Goal: Book appointment/travel/reservation

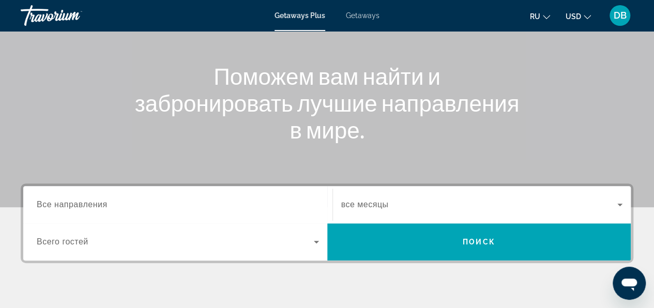
scroll to position [52, 0]
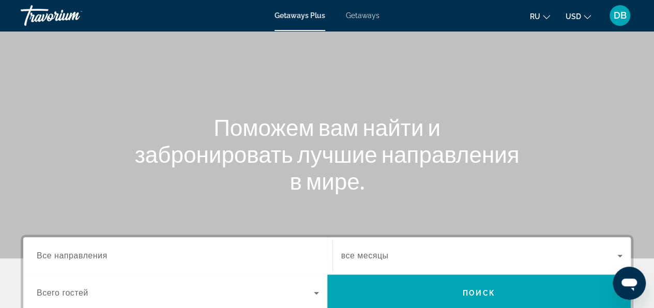
click at [361, 14] on span "Getaways" at bounding box center [363, 15] width 34 height 8
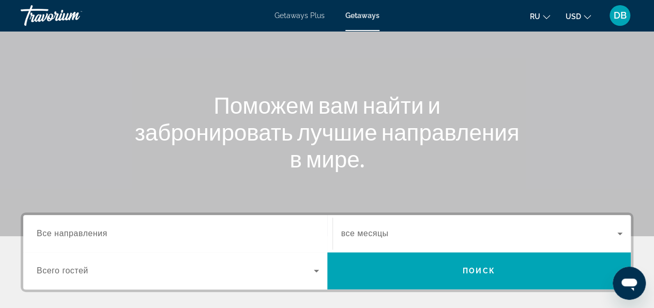
scroll to position [155, 0]
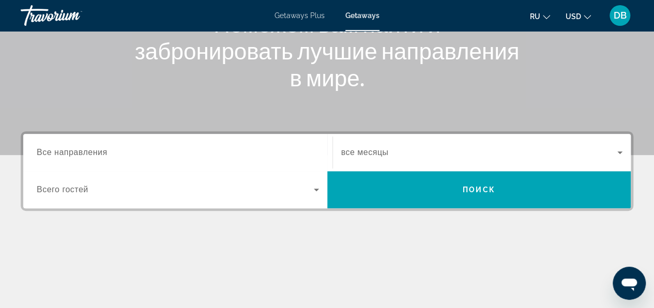
click at [89, 152] on span "Все направления" at bounding box center [72, 152] width 71 height 9
click at [89, 152] on input "Destination Все направления" at bounding box center [178, 153] width 282 height 12
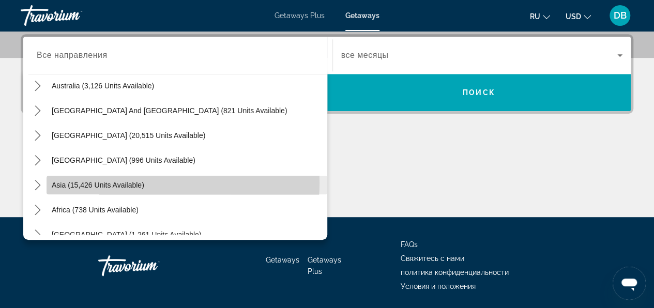
click at [143, 182] on span "Asia (15,426 units available)" at bounding box center [98, 185] width 93 height 8
type input "**********"
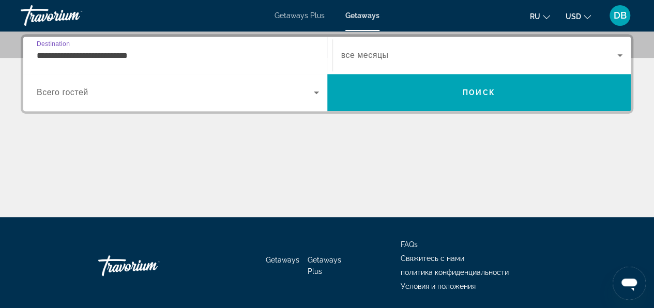
click at [316, 92] on icon "Search widget" at bounding box center [316, 93] width 5 height 3
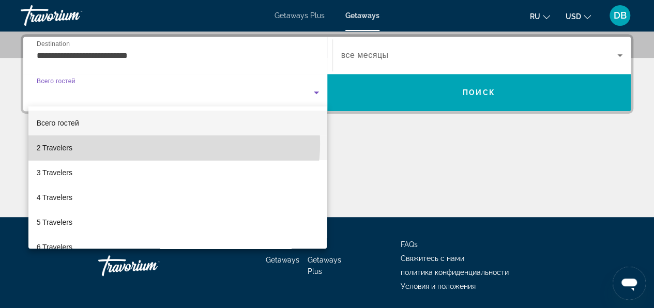
click at [172, 144] on mat-option "2 Travelers" at bounding box center [177, 147] width 299 height 25
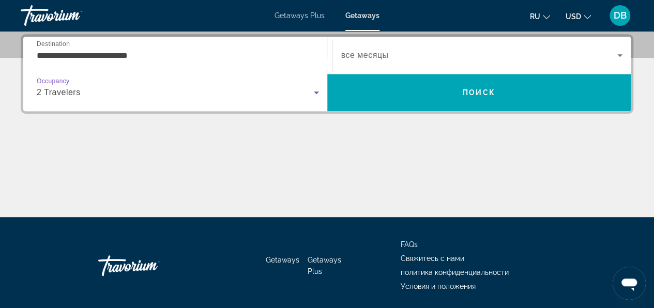
click at [553, 55] on span "Search widget" at bounding box center [479, 55] width 277 height 12
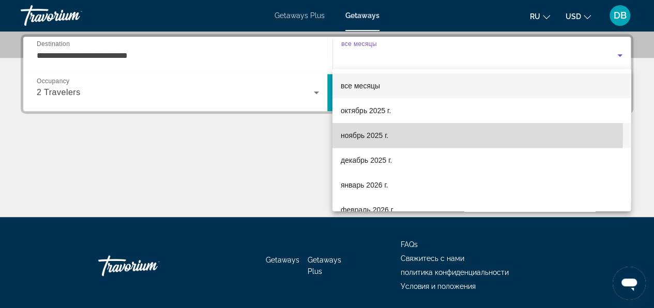
click at [383, 134] on span "ноябрь 2025 г." at bounding box center [365, 135] width 48 height 12
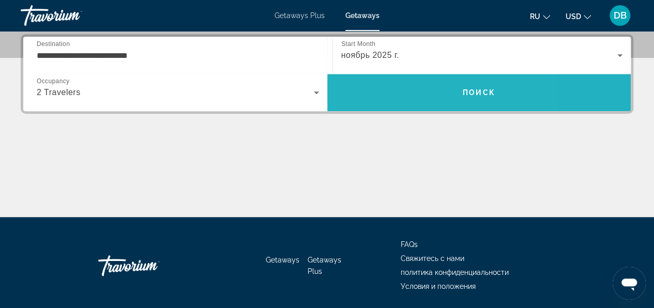
click at [397, 92] on span "Search" at bounding box center [479, 92] width 304 height 25
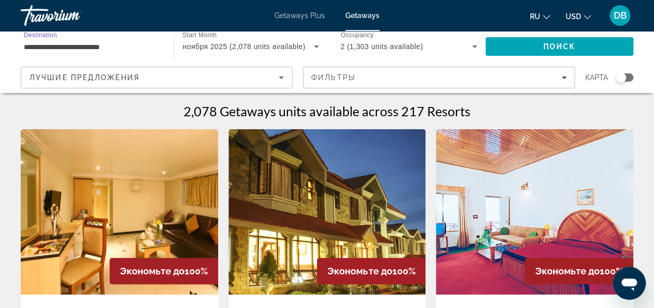
click at [132, 46] on input "**********" at bounding box center [92, 47] width 137 height 12
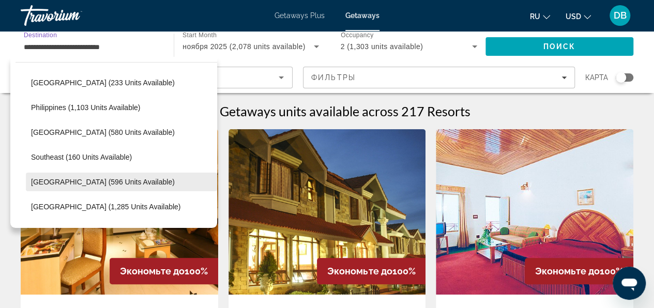
scroll to position [496, 0]
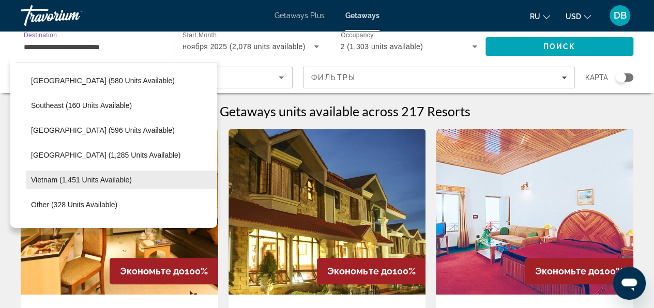
click at [85, 174] on span "Select destination: Vietnam (1,451 units available)" at bounding box center [121, 180] width 191 height 25
type input "**********"
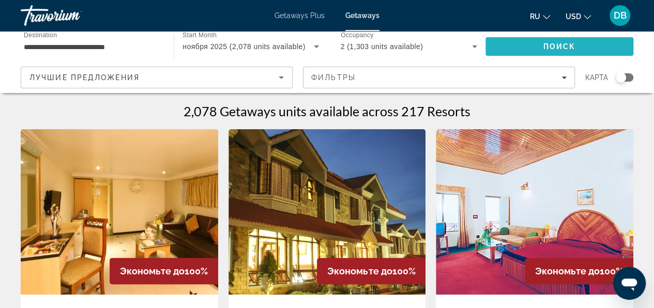
click at [511, 46] on span "Search" at bounding box center [560, 46] width 148 height 25
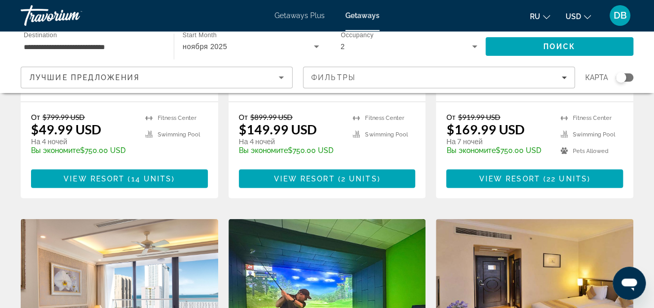
scroll to position [1034, 0]
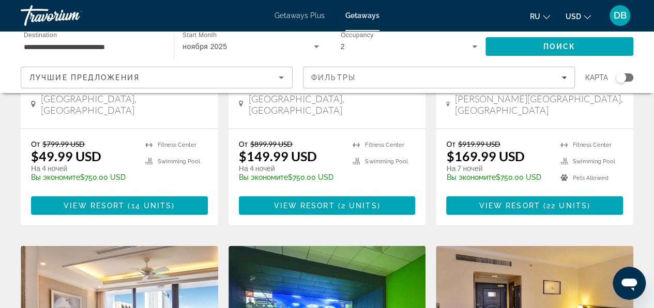
click at [216, 44] on span "ноября 2025" at bounding box center [205, 46] width 44 height 8
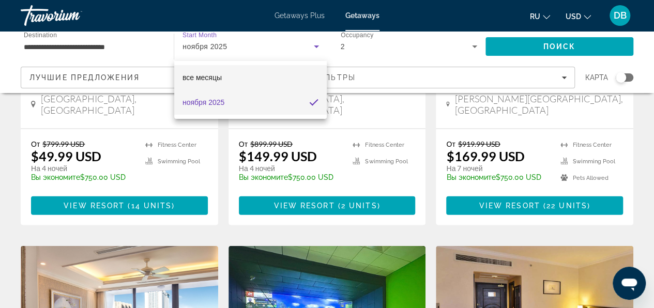
click at [224, 79] on mat-option "все месяцы" at bounding box center [250, 77] width 153 height 25
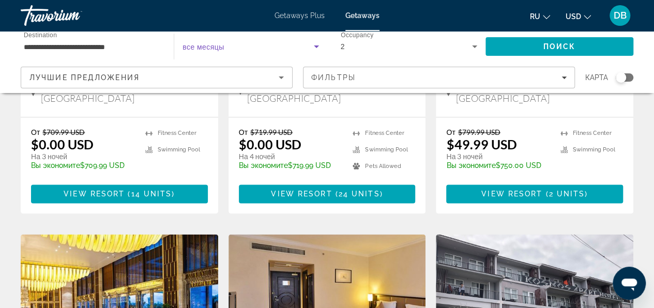
scroll to position [621, 0]
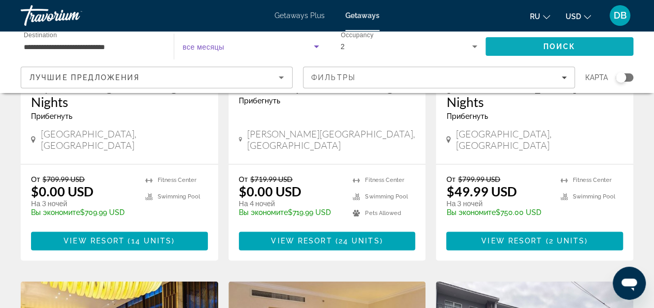
click at [493, 42] on span "Search" at bounding box center [560, 46] width 148 height 25
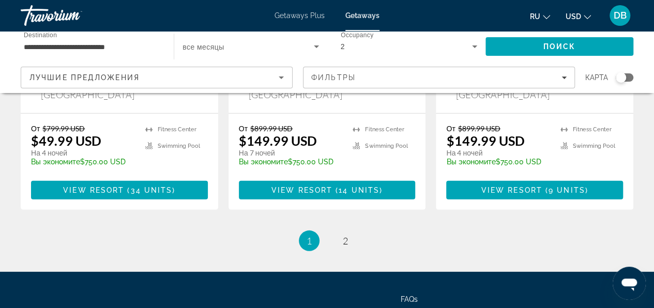
scroll to position [1448, 0]
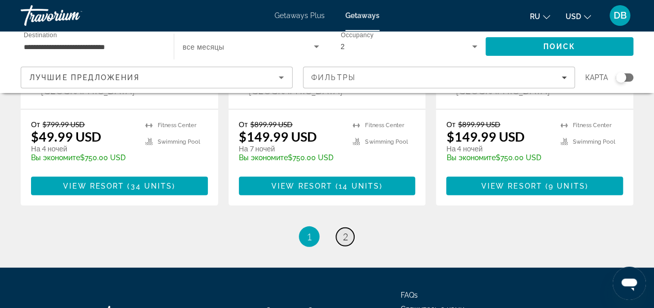
click at [346, 231] on span "2" at bounding box center [345, 236] width 5 height 11
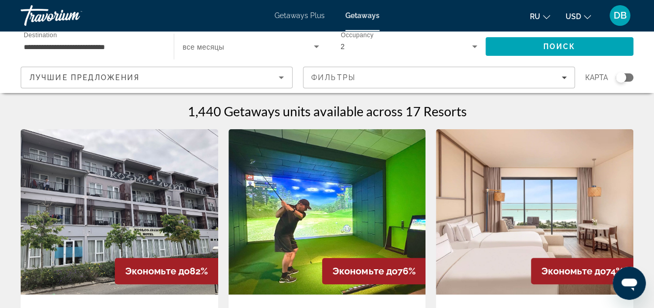
click at [326, 196] on img "Main content" at bounding box center [328, 211] width 198 height 165
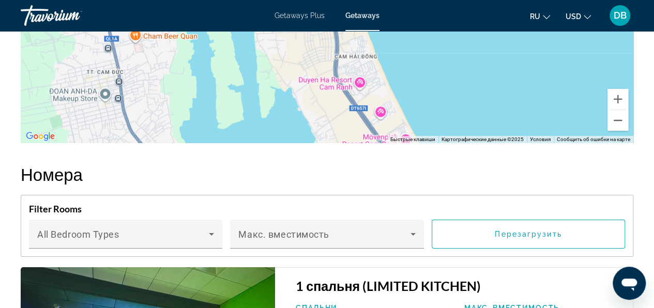
scroll to position [1758, 0]
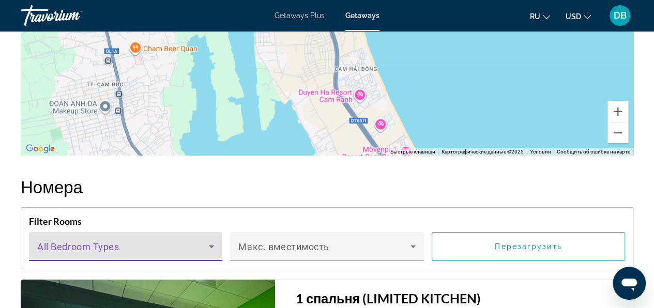
click at [216, 246] on icon "Main content" at bounding box center [211, 246] width 12 height 12
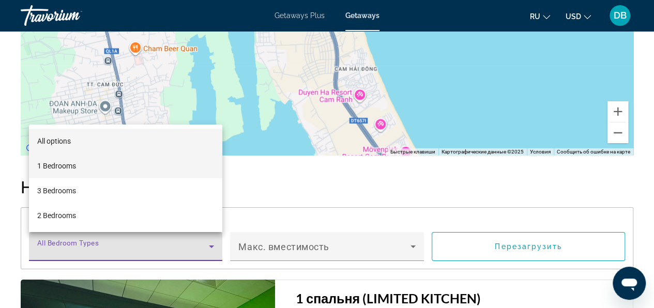
click at [129, 162] on mat-option "1 Bedrooms" at bounding box center [125, 166] width 193 height 25
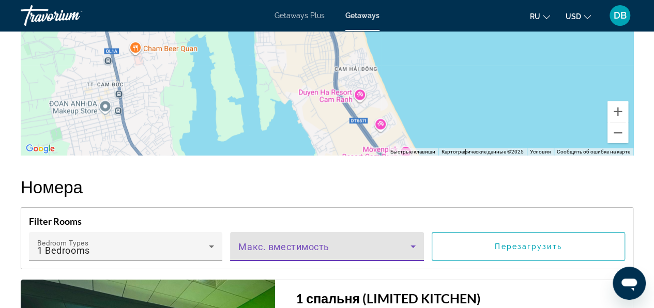
click at [411, 244] on icon "Main content" at bounding box center [413, 246] width 12 height 12
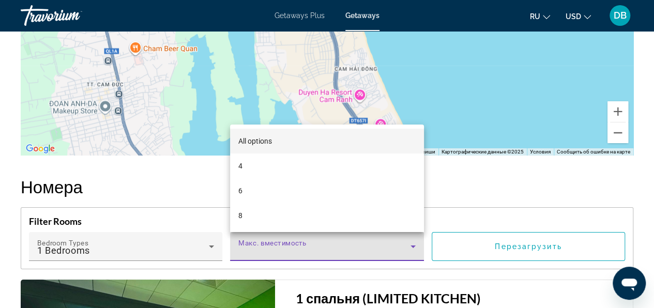
click at [512, 247] on div at bounding box center [327, 154] width 654 height 308
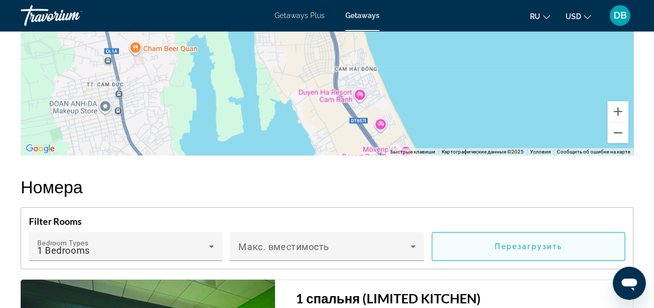
click at [510, 244] on span "Перезагрузить" at bounding box center [528, 247] width 67 height 8
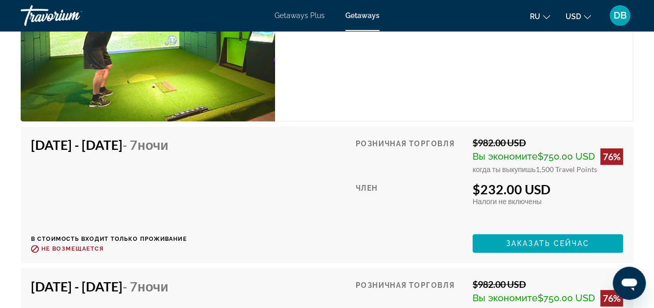
scroll to position [1913, 0]
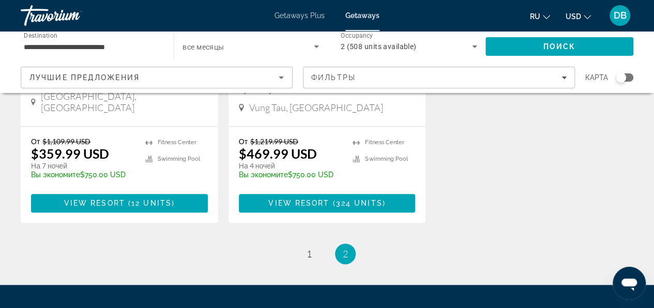
scroll to position [672, 0]
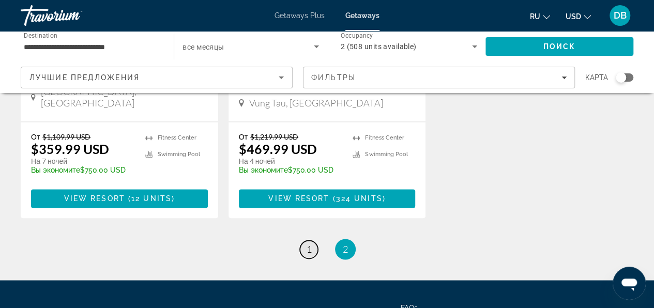
click at [308, 244] on span "1" at bounding box center [309, 249] width 5 height 11
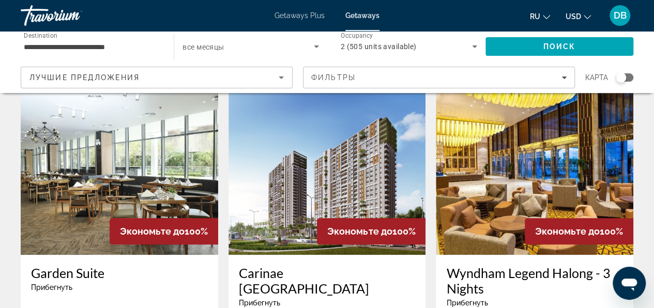
scroll to position [414, 0]
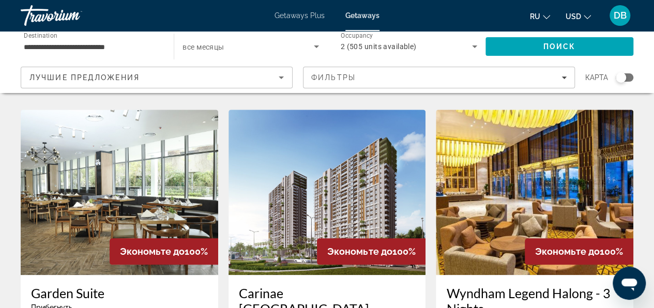
click at [134, 172] on img "Main content" at bounding box center [120, 192] width 198 height 165
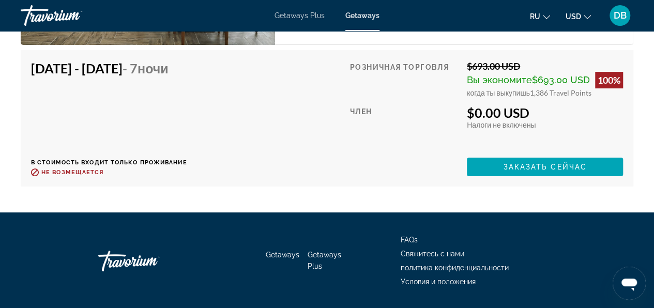
scroll to position [1965, 0]
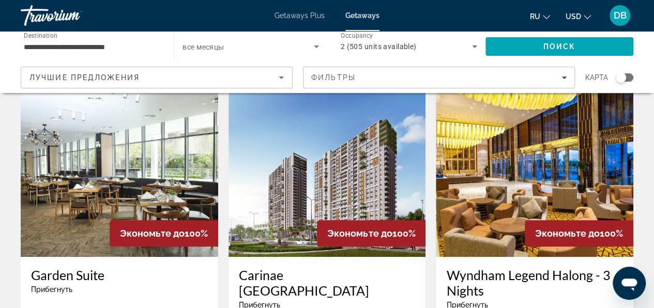
scroll to position [414, 0]
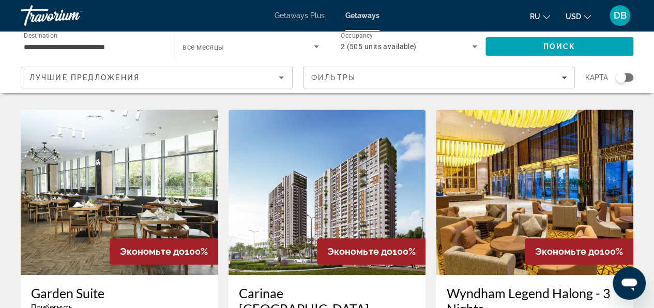
click at [336, 147] on img "Main content" at bounding box center [328, 192] width 198 height 165
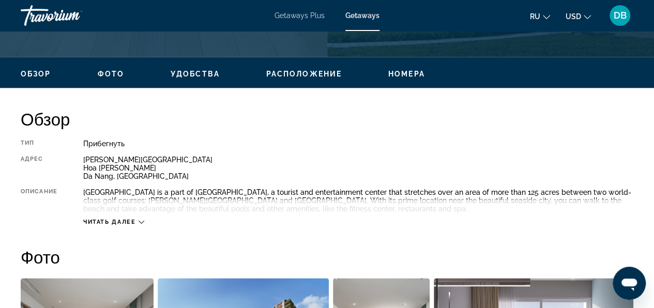
scroll to position [465, 0]
click at [142, 221] on icon "Main content" at bounding box center [142, 222] width 6 height 6
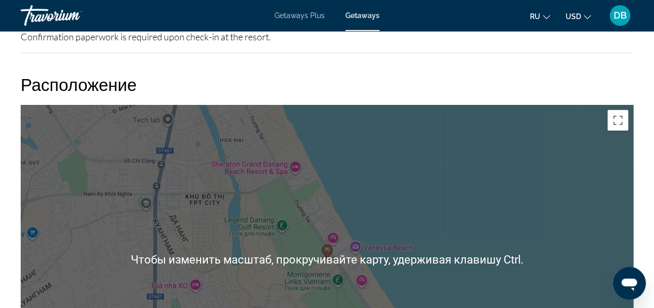
scroll to position [1293, 0]
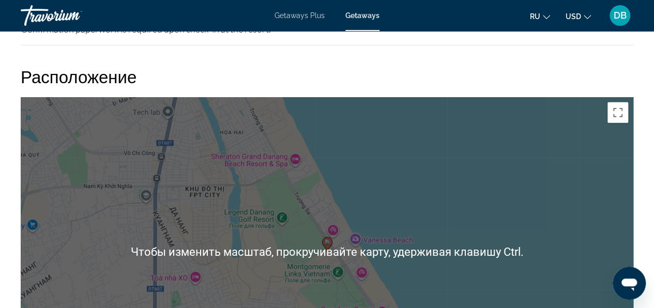
click at [389, 215] on div "Чтобы активировать перетаскивание с помощью клавиатуры, нажмите Alt + Ввод. Пос…" at bounding box center [327, 252] width 613 height 310
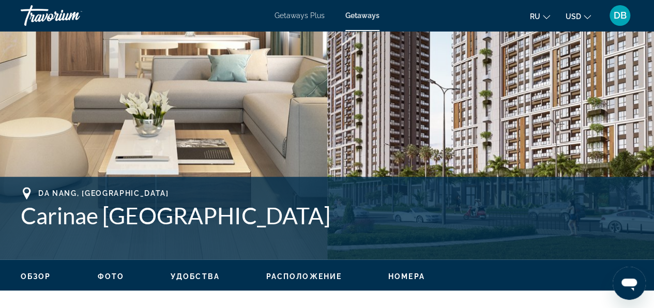
scroll to position [259, 0]
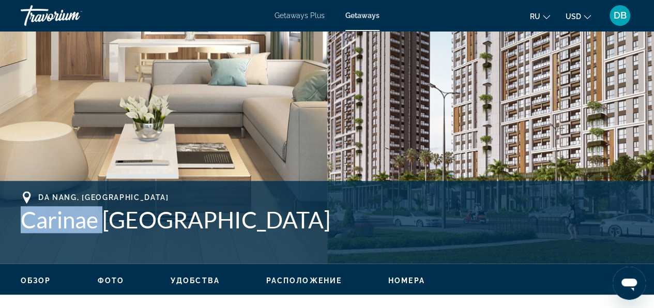
drag, startPoint x: 22, startPoint y: 218, endPoint x: 107, endPoint y: 224, distance: 84.5
click at [107, 224] on h1 "Carinae [GEOGRAPHIC_DATA]" at bounding box center [327, 219] width 613 height 27
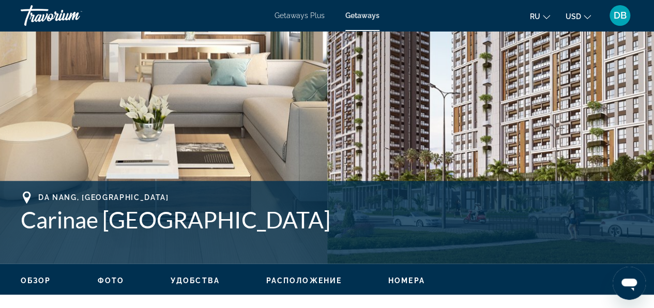
drag, startPoint x: 119, startPoint y: 226, endPoint x: 125, endPoint y: 226, distance: 6.2
click at [125, 226] on h1 "Carinae [GEOGRAPHIC_DATA]" at bounding box center [327, 219] width 613 height 27
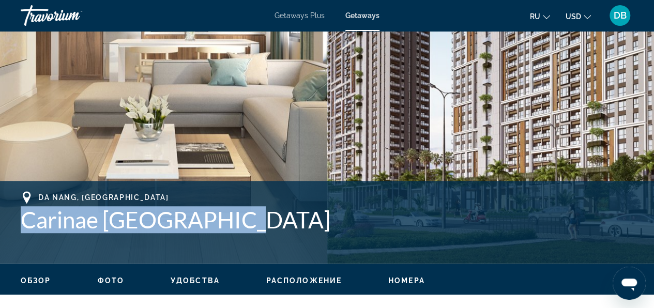
drag, startPoint x: 256, startPoint y: 220, endPoint x: 26, endPoint y: 221, distance: 230.6
click at [26, 221] on h1 "Carinae [GEOGRAPHIC_DATA]" at bounding box center [327, 219] width 613 height 27
copy h1 "Carinae [GEOGRAPHIC_DATA]"
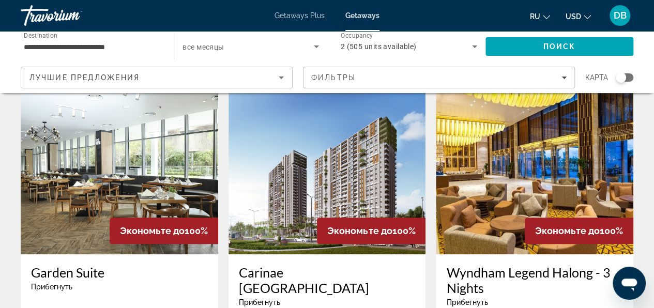
scroll to position [414, 0]
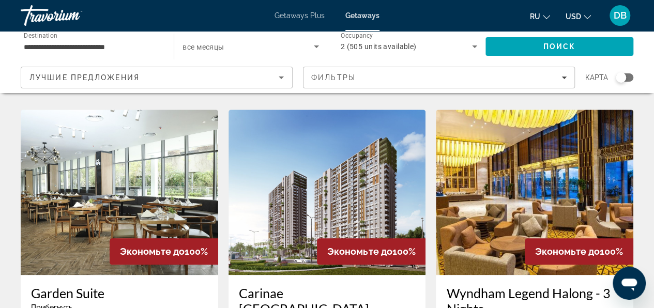
click at [109, 191] on img "Main content" at bounding box center [120, 192] width 198 height 165
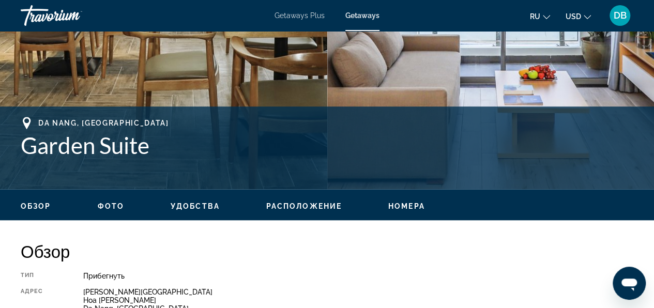
scroll to position [310, 0]
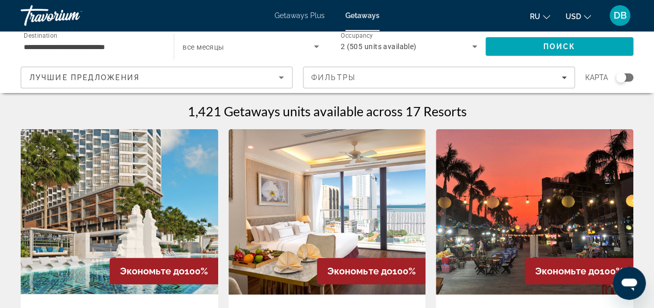
click at [112, 192] on img "Main content" at bounding box center [120, 211] width 198 height 165
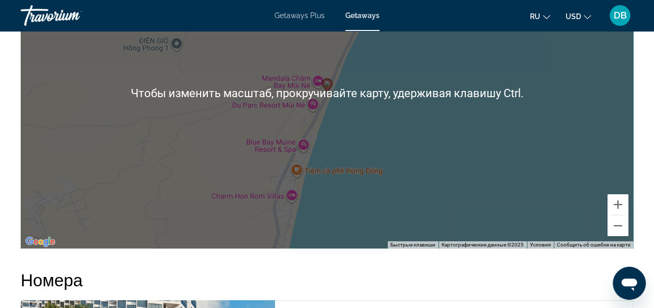
scroll to position [1551, 0]
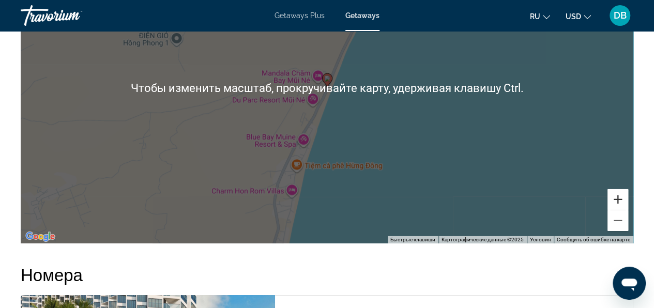
click at [617, 189] on button "Увеличить" at bounding box center [618, 199] width 21 height 21
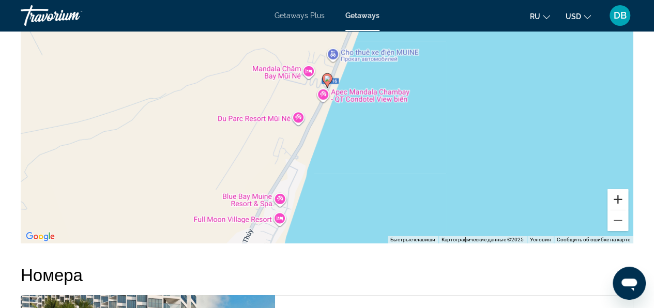
click at [617, 189] on button "Увеличить" at bounding box center [618, 199] width 21 height 21
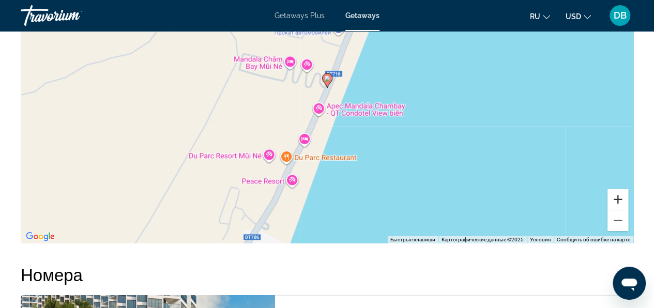
click at [617, 189] on button "Увеличить" at bounding box center [618, 199] width 21 height 21
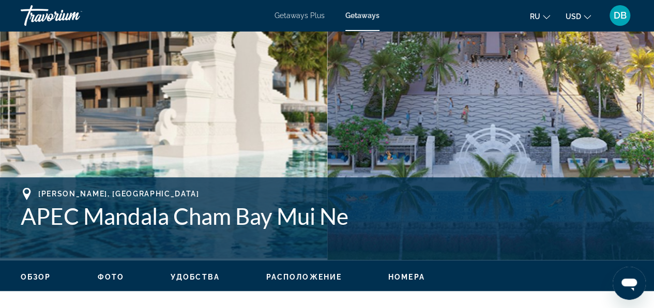
scroll to position [259, 0]
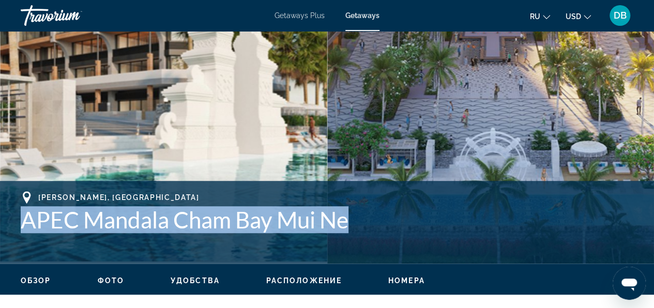
drag, startPoint x: 21, startPoint y: 215, endPoint x: 356, endPoint y: 220, distance: 335.1
click at [356, 220] on h1 "APEC Mandala Cham Bay Mui Ne" at bounding box center [327, 219] width 613 height 27
copy h1 "APEC Mandala Cham Bay Mui Ne"
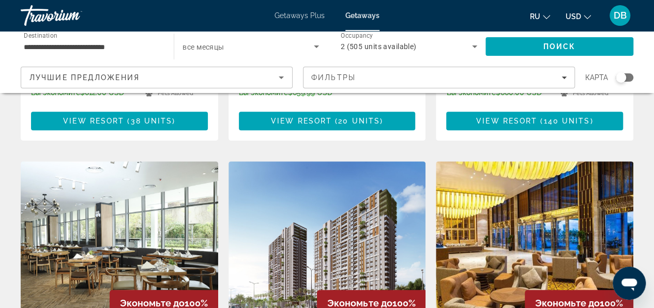
scroll to position [465, 0]
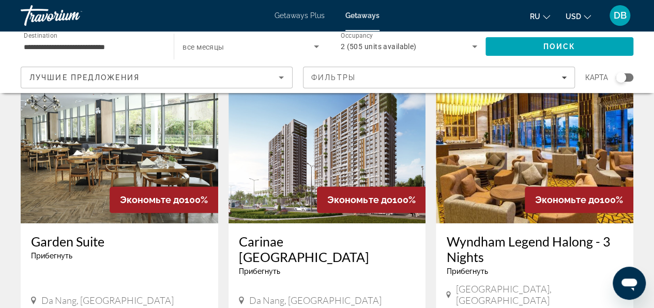
click at [514, 143] on img "Main content" at bounding box center [535, 140] width 198 height 165
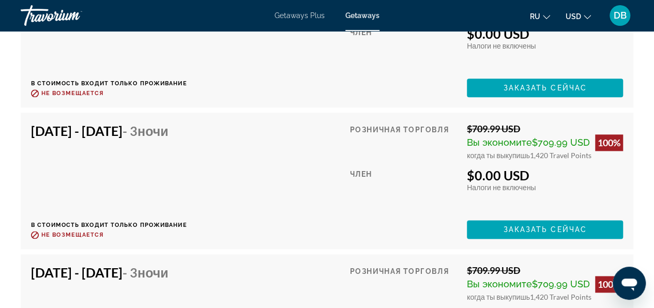
scroll to position [2741, 0]
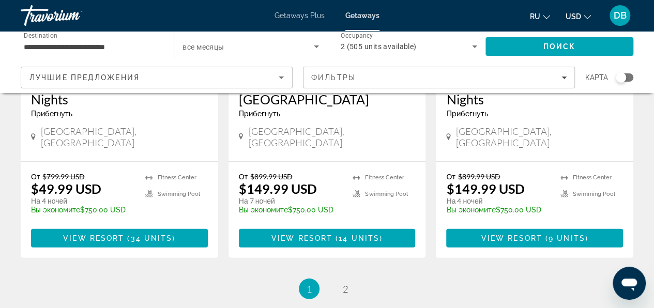
scroll to position [1396, 0]
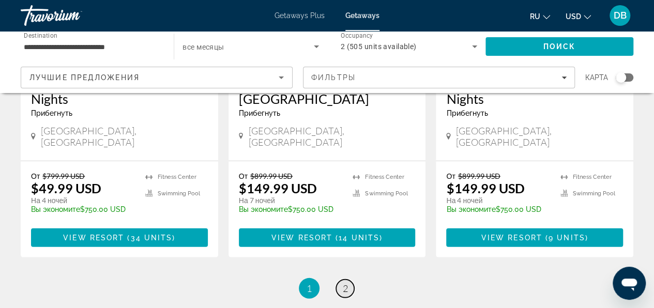
click at [345, 283] on span "2" at bounding box center [345, 288] width 5 height 11
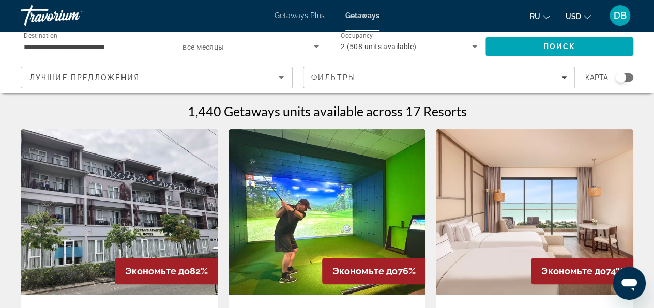
click at [372, 175] on img "Main content" at bounding box center [328, 211] width 198 height 165
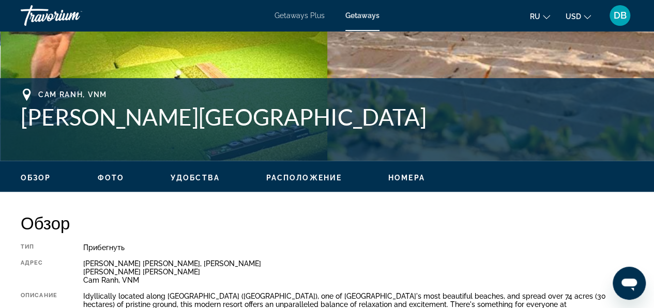
scroll to position [362, 0]
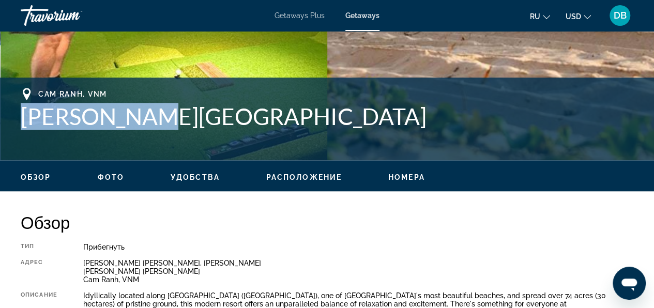
drag, startPoint x: 17, startPoint y: 115, endPoint x: 142, endPoint y: 118, distance: 125.2
click at [142, 118] on div "Cam Ranh, [GEOGRAPHIC_DATA][PERSON_NAME] Адрес [PERSON_NAME] [PERSON_NAME], [PE…" at bounding box center [327, 119] width 654 height 62
copy h1 "[PERSON_NAME][GEOGRAPHIC_DATA]"
